Goal: Information Seeking & Learning: Learn about a topic

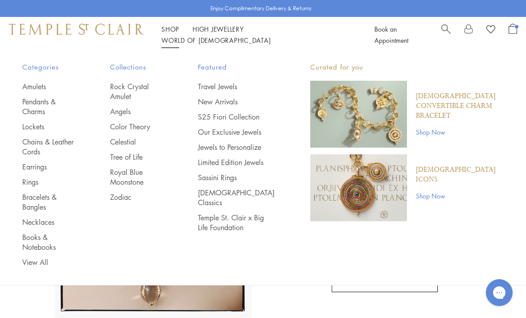
click at [235, 122] on link "S25 Fiori Collection" at bounding box center [236, 117] width 77 height 10
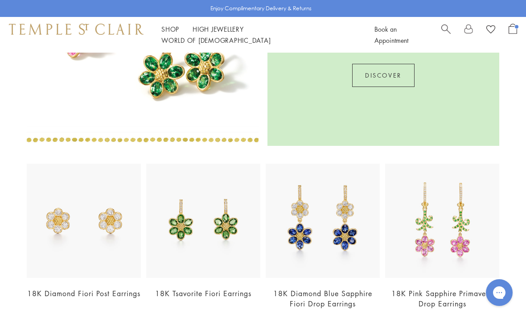
scroll to position [874, 0]
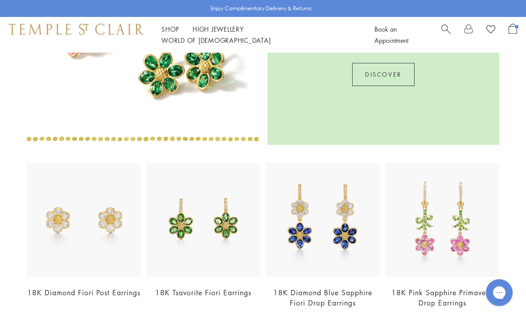
click at [112, 230] on img at bounding box center [84, 220] width 114 height 114
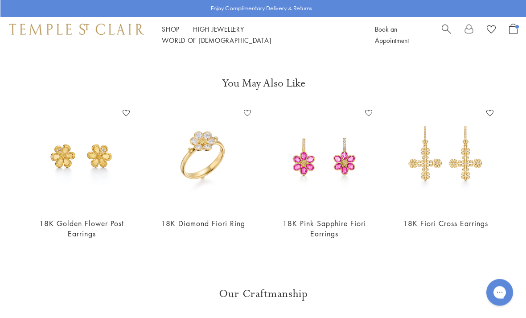
scroll to position [664, 0]
click at [461, 153] on img at bounding box center [444, 157] width 103 height 103
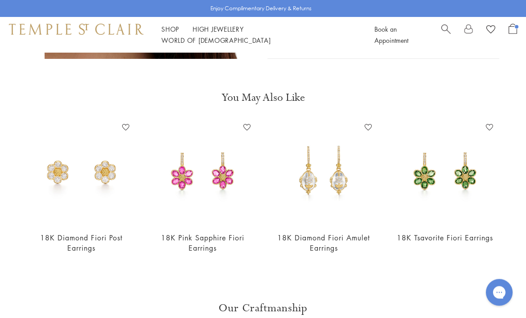
scroll to position [649, 0]
click at [442, 30] on span "Search" at bounding box center [445, 28] width 9 height 9
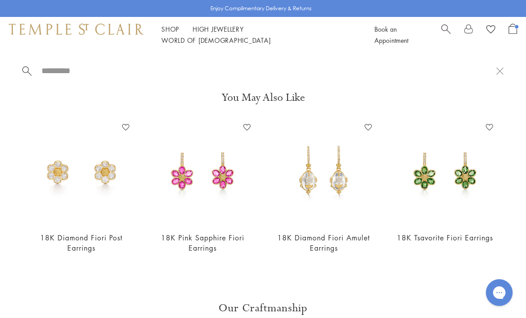
click at [128, 72] on input "search" at bounding box center [269, 71] width 456 height 10
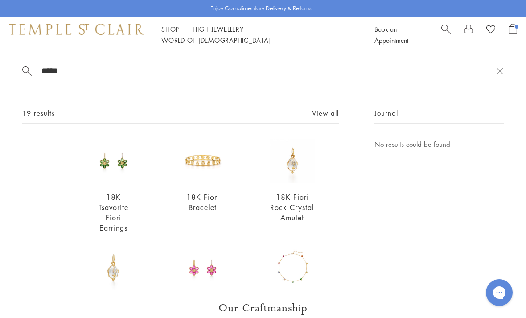
type input "*****"
click at [327, 117] on link "View all" at bounding box center [325, 113] width 27 height 10
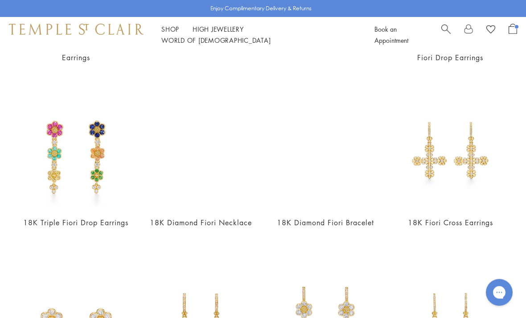
scroll to position [366, 0]
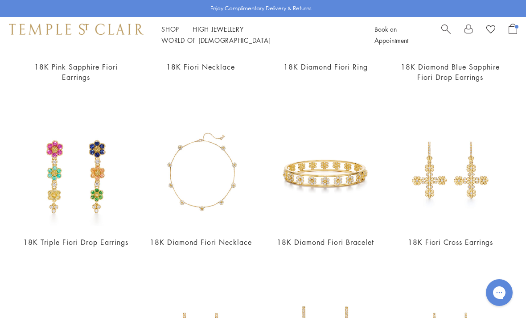
click at [219, 168] on img at bounding box center [200, 174] width 107 height 107
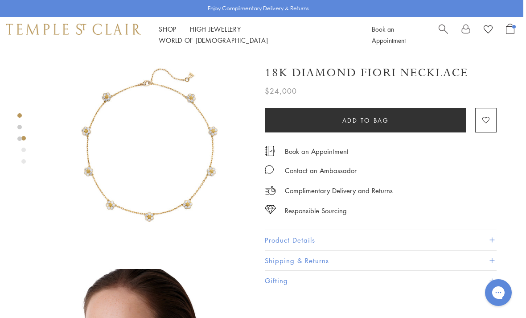
scroll to position [0, 2]
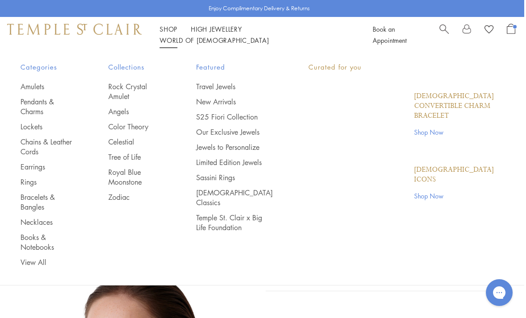
click at [176, 32] on link "Shop Shop" at bounding box center [169, 29] width 18 height 9
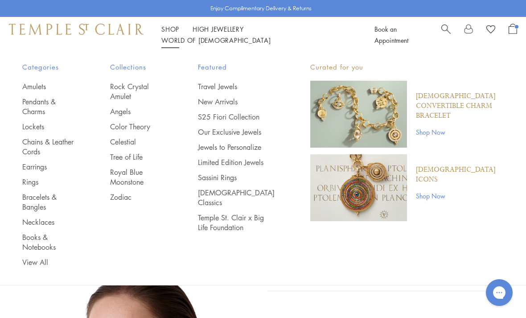
click at [74, 34] on img at bounding box center [76, 29] width 135 height 11
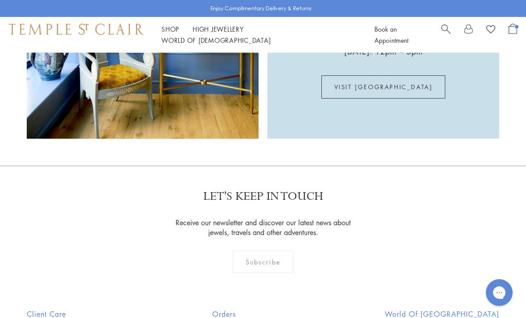
scroll to position [1439, 0]
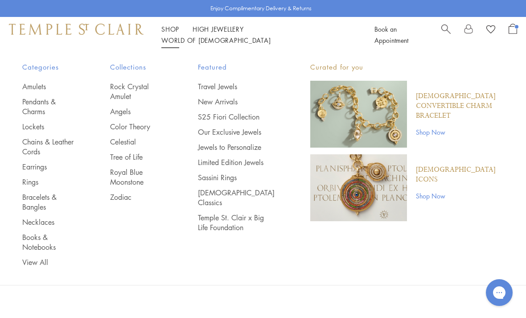
click at [35, 170] on link "Earrings" at bounding box center [48, 167] width 52 height 10
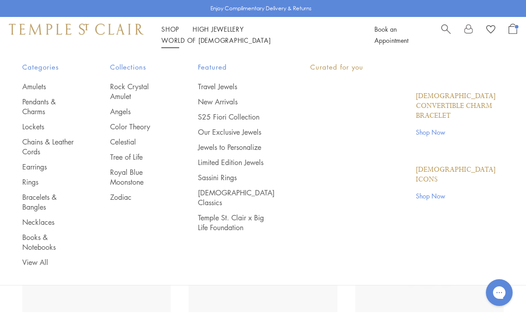
click at [165, 33] on link "Shop Shop" at bounding box center [170, 29] width 18 height 9
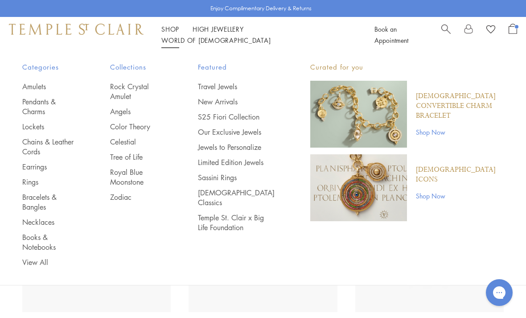
click at [231, 120] on link "S25 Fiori Collection" at bounding box center [236, 117] width 77 height 10
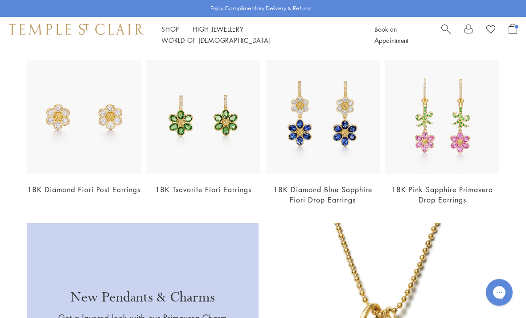
scroll to position [970, 0]
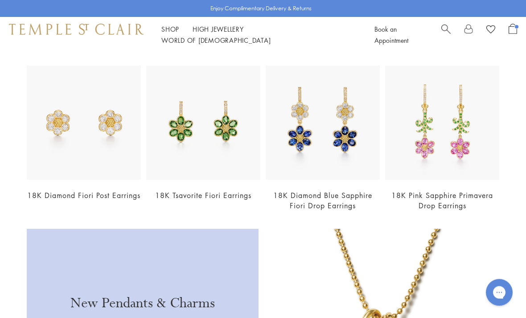
click at [343, 136] on img at bounding box center [323, 123] width 114 height 114
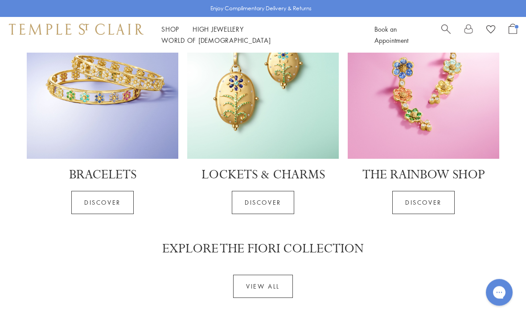
scroll to position [2052, 0]
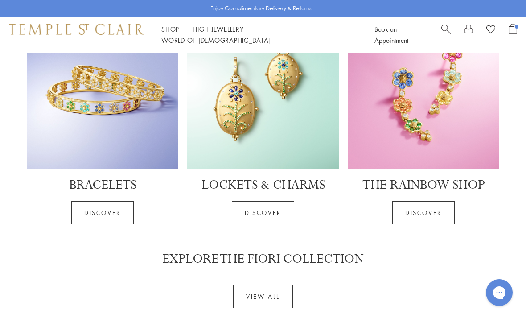
click at [121, 134] on img at bounding box center [103, 93] width 152 height 152
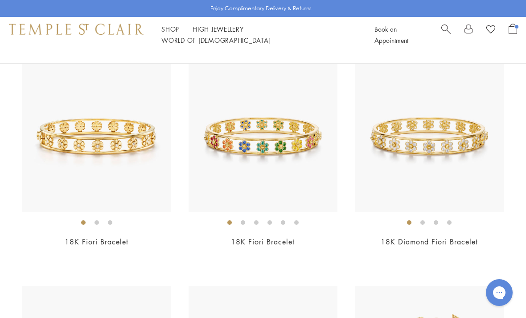
scroll to position [100, 0]
click at [293, 149] on img at bounding box center [263, 137] width 148 height 148
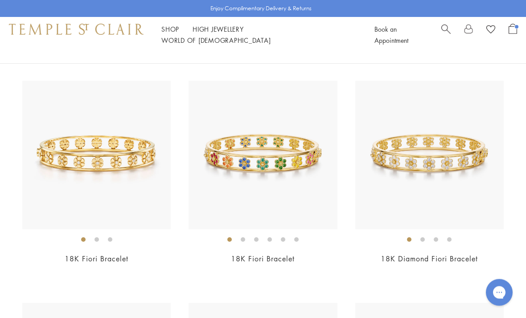
scroll to position [0, 0]
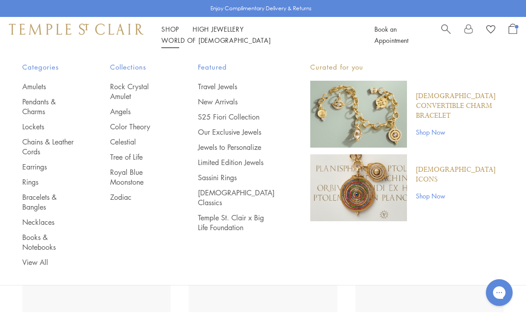
click at [449, 39] on link "Search" at bounding box center [445, 35] width 9 height 22
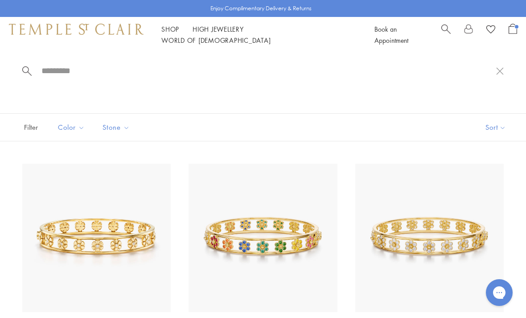
click at [125, 75] on input "search" at bounding box center [269, 71] width 456 height 10
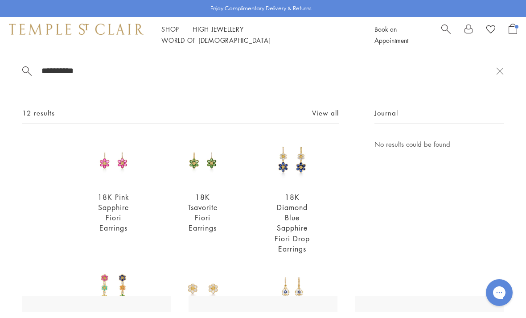
scroll to position [5, 0]
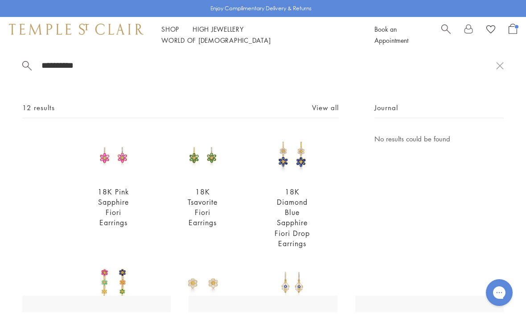
type input "**********"
click at [293, 158] on img at bounding box center [292, 155] width 45 height 45
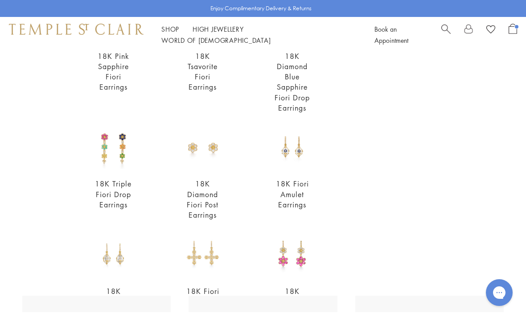
scroll to position [144, 0]
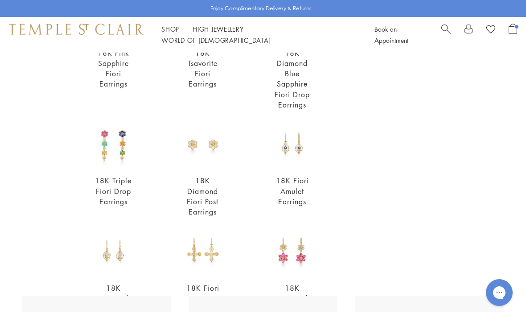
click at [116, 148] on img at bounding box center [113, 144] width 45 height 45
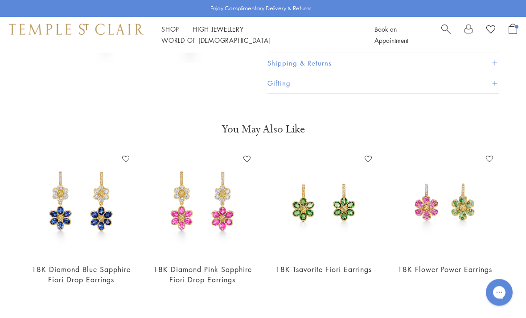
click at [102, 221] on img at bounding box center [80, 204] width 103 height 103
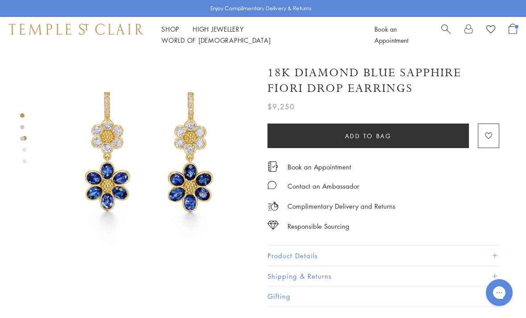
click at [490, 87] on h1 "18K Diamond Blue Sapphire Fiori Drop Earrings" at bounding box center [384, 80] width 232 height 31
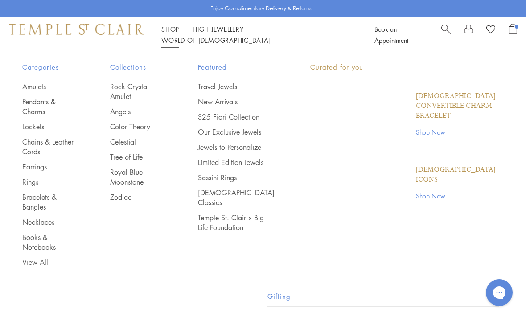
click at [169, 33] on link "Shop Shop" at bounding box center [170, 29] width 18 height 9
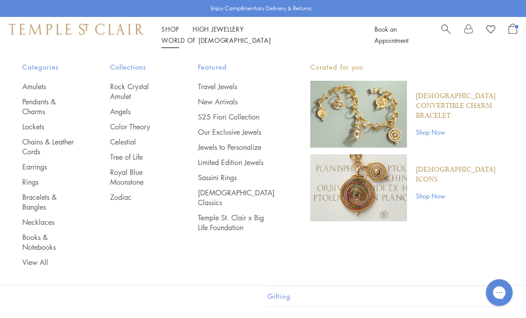
click at [38, 201] on link "Bracelets & Bangles" at bounding box center [48, 202] width 52 height 20
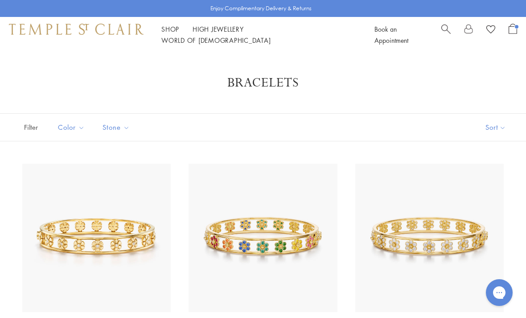
click at [295, 223] on img at bounding box center [263, 238] width 148 height 148
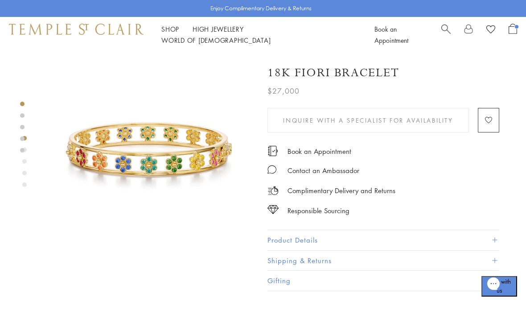
scroll to position [6, 0]
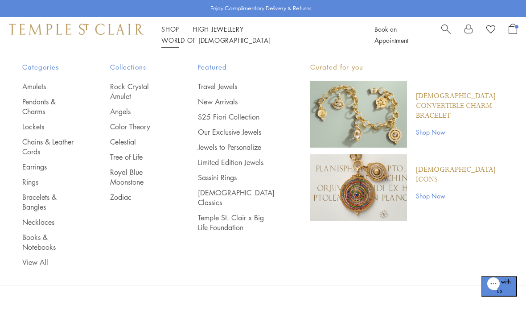
click at [228, 122] on link "S25 Fiori Collection" at bounding box center [236, 117] width 77 height 10
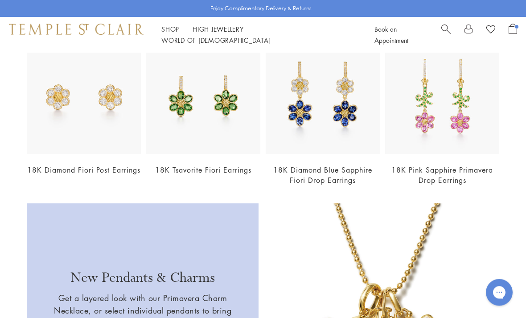
scroll to position [996, 0]
click at [476, 140] on img at bounding box center [442, 97] width 114 height 114
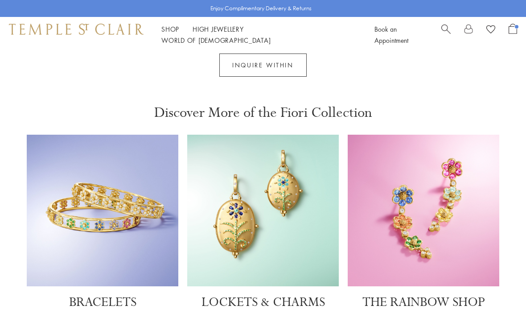
scroll to position [1935, 0]
click at [98, 206] on img at bounding box center [103, 210] width 152 height 152
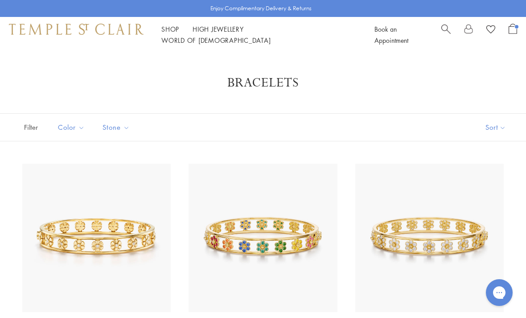
click at [246, 206] on img at bounding box center [263, 238] width 148 height 148
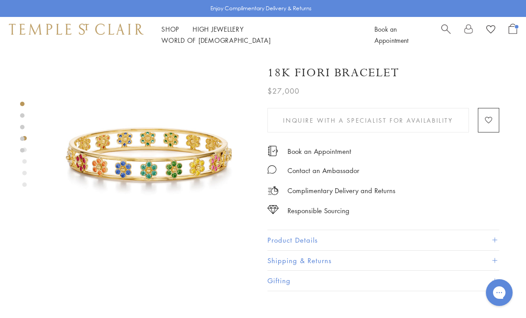
click at [169, 33] on link "Shop Shop" at bounding box center [170, 29] width 18 height 9
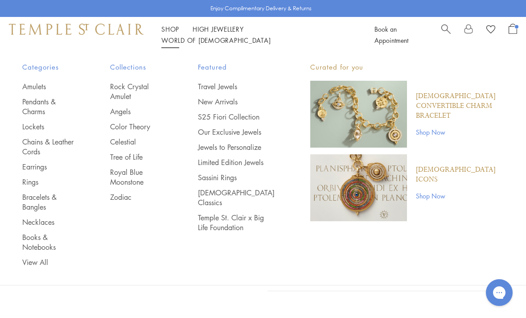
click at [459, 264] on div "Categories Amulets Pendants & Charms Lockets Chains & Leather Cords Earrings Ri…" at bounding box center [263, 164] width 526 height 223
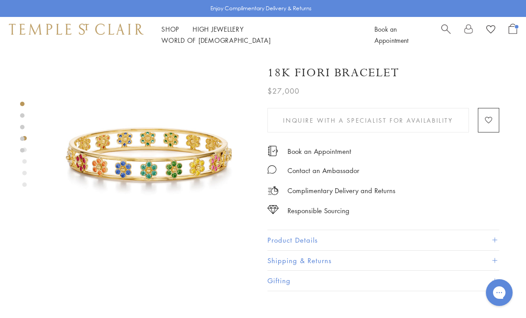
click at [446, 29] on span "Search" at bounding box center [445, 28] width 9 height 9
click at [113, 66] on input "search" at bounding box center [269, 71] width 456 height 10
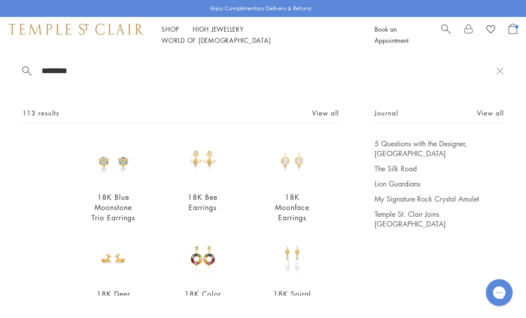
click at [108, 71] on input "********" at bounding box center [269, 71] width 456 height 10
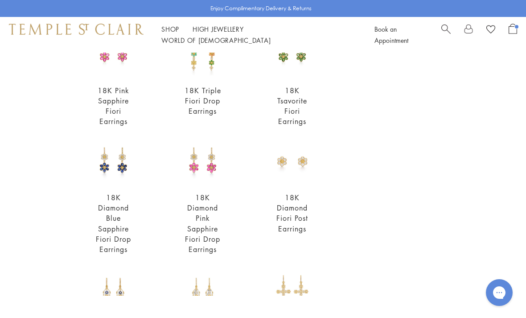
scroll to position [107, 0]
type input "**********"
click img
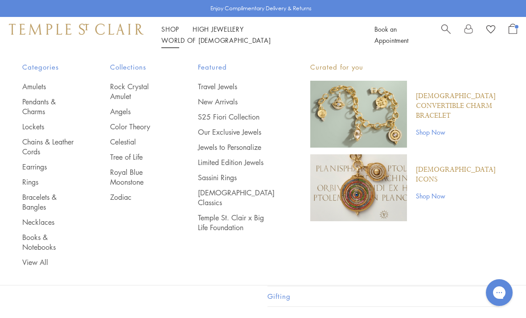
click at [232, 120] on link "S25 Fiori Collection" at bounding box center [236, 117] width 77 height 10
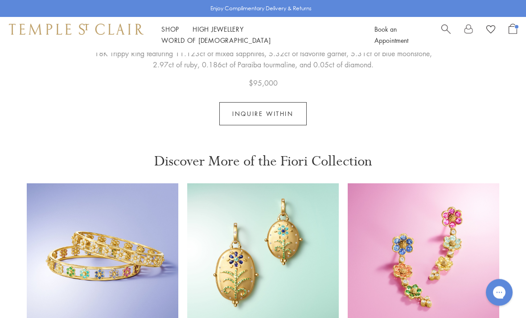
scroll to position [1903, 0]
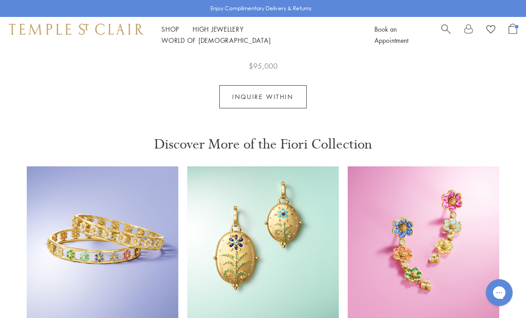
click at [100, 254] on img at bounding box center [103, 242] width 152 height 152
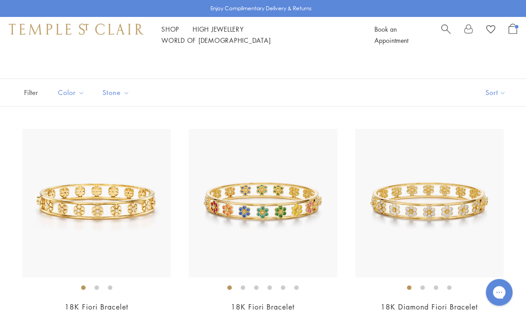
scroll to position [35, 0]
click at [465, 248] on img at bounding box center [429, 203] width 148 height 148
